Goal: Book appointment/travel/reservation

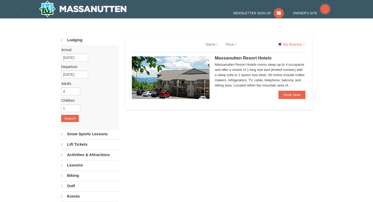
select select "9"
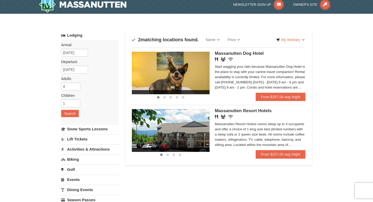
scroll to position [6, 0]
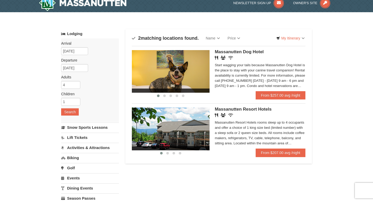
click at [259, 111] on span "Massanutten Resort Hotels" at bounding box center [243, 109] width 57 height 5
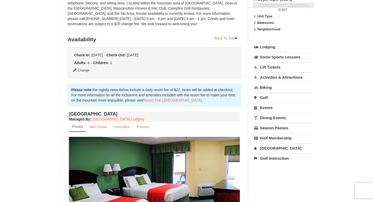
scroll to position [88, 0]
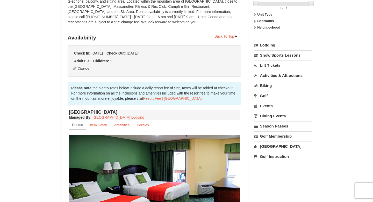
click at [268, 19] on strong "Bedrooms" at bounding box center [265, 21] width 17 height 4
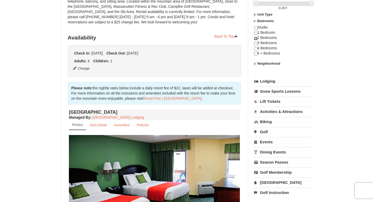
click at [256, 37] on input "checkbox" at bounding box center [255, 38] width 3 height 3
checkbox input "true"
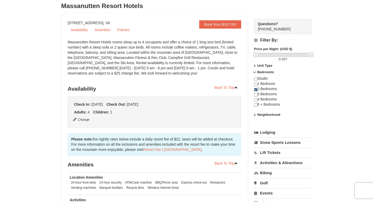
scroll to position [0, 0]
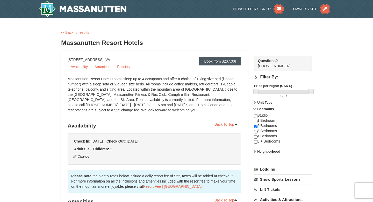
click at [208, 61] on link "Book from $207.00!" at bounding box center [220, 61] width 42 height 8
click at [65, 11] on img at bounding box center [83, 9] width 88 height 17
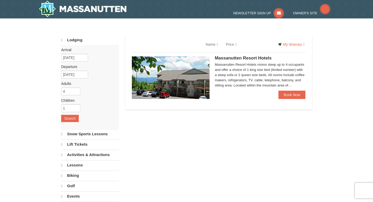
select select "9"
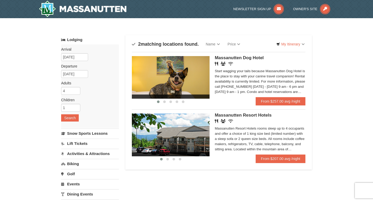
click at [261, 165] on ul "‹ › Massanutten Dog Hotel Restaurant Banquet Facilities Wireless Internet (free…" at bounding box center [219, 109] width 174 height 115
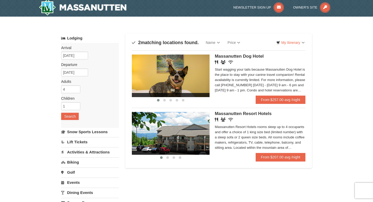
click at [230, 122] on div "Restaurant Banquet Facilities Wireless Internet (free)" at bounding box center [260, 119] width 91 height 5
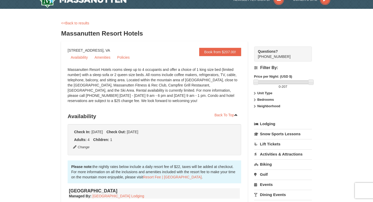
scroll to position [8, 0]
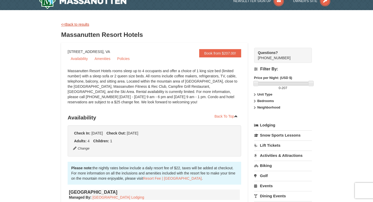
click at [79, 24] on link "<<Back to results" at bounding box center [75, 24] width 28 height 4
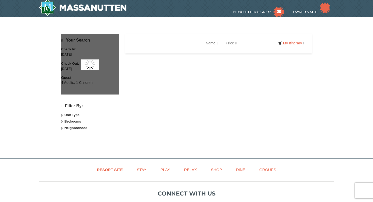
scroll to position [1, 0]
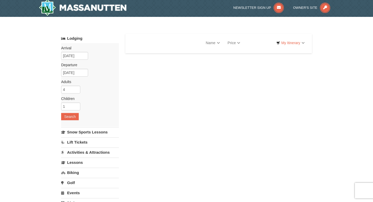
select select "9"
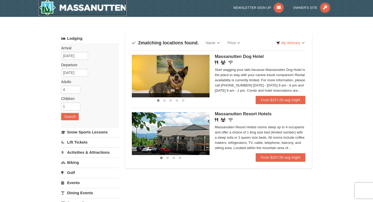
click at [85, 13] on img at bounding box center [83, 7] width 88 height 17
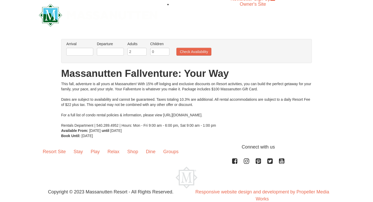
scroll to position [4, 0]
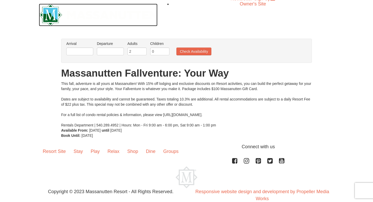
click at [52, 15] on img at bounding box center [98, 15] width 119 height 23
